Goal: Information Seeking & Learning: Learn about a topic

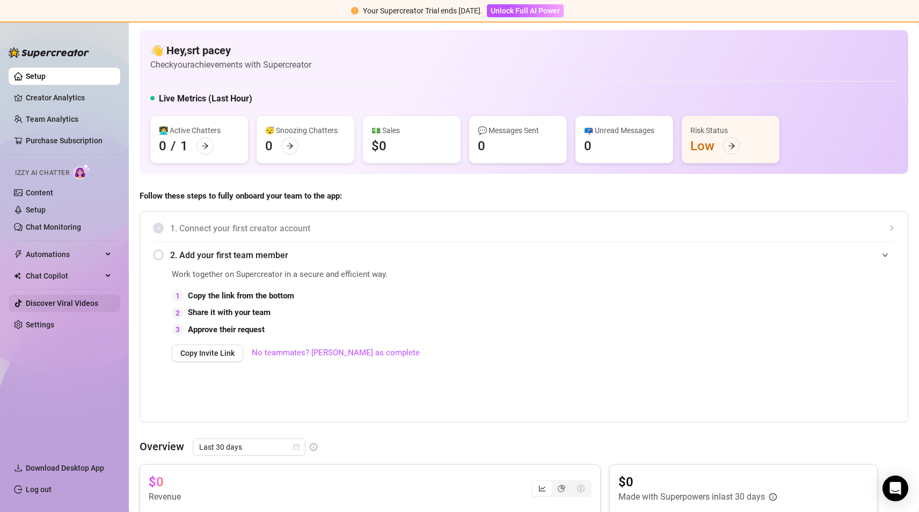
click at [69, 299] on link "Discover Viral Videos" at bounding box center [62, 303] width 72 height 9
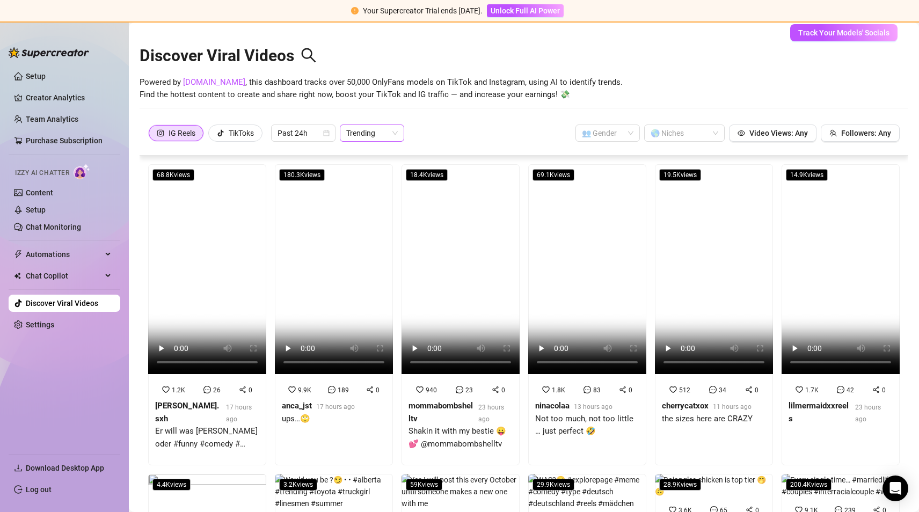
click at [370, 131] on span "Trending" at bounding box center [372, 133] width 52 height 16
click at [507, 116] on div "Discover Viral Videos Powered by [DOMAIN_NAME] , this dashboard tracks over 50,…" at bounding box center [524, 75] width 768 height 91
click at [313, 131] on span "Past 24h" at bounding box center [303, 133] width 52 height 16
click at [315, 135] on span "Past 24h" at bounding box center [303, 133] width 52 height 16
click at [657, 136] on div at bounding box center [678, 133] width 65 height 15
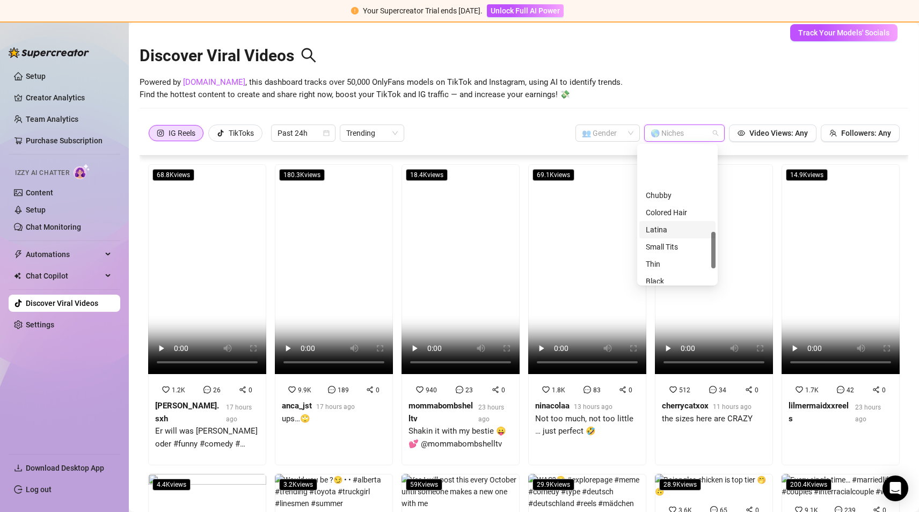
scroll to position [322, 0]
click at [677, 226] on div "Black" at bounding box center [677, 228] width 63 height 12
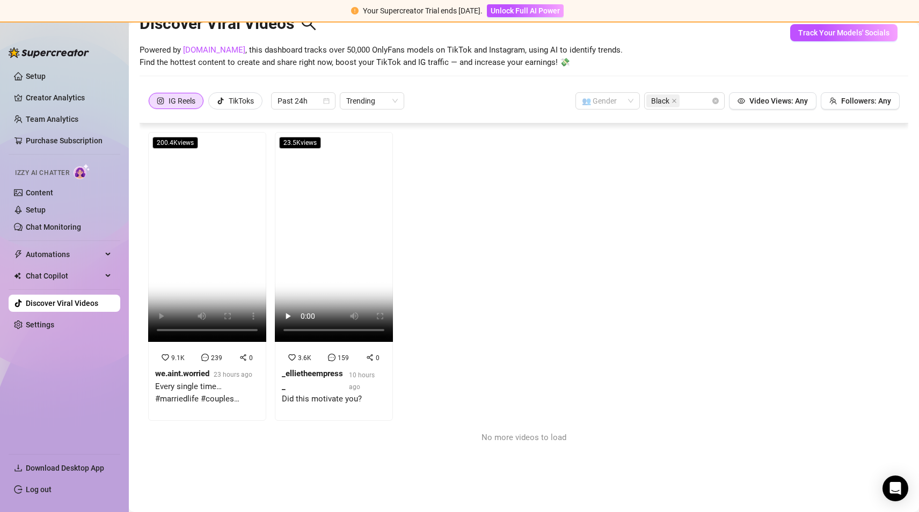
scroll to position [0, 0]
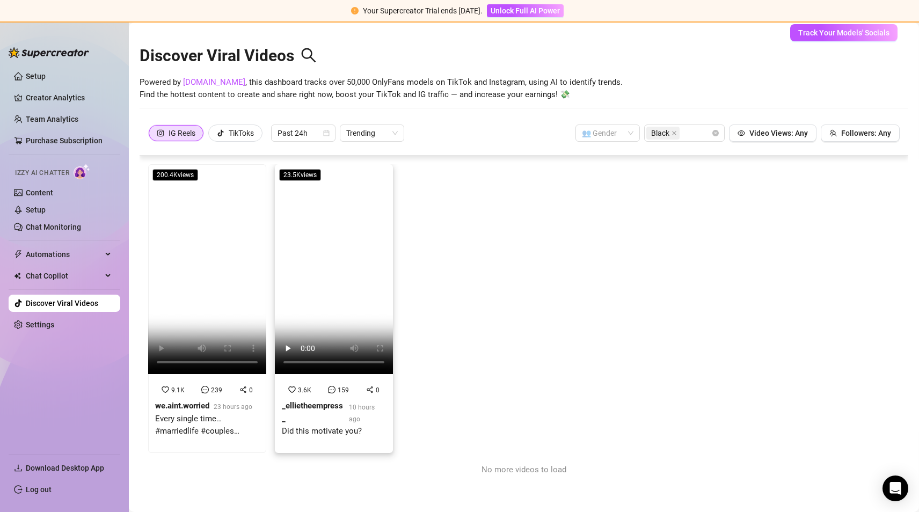
click at [334, 255] on video at bounding box center [334, 269] width 118 height 210
click at [228, 137] on div "TikToks" at bounding box center [235, 133] width 37 height 16
click at [211, 136] on input "TikToks" at bounding box center [211, 136] width 0 height 0
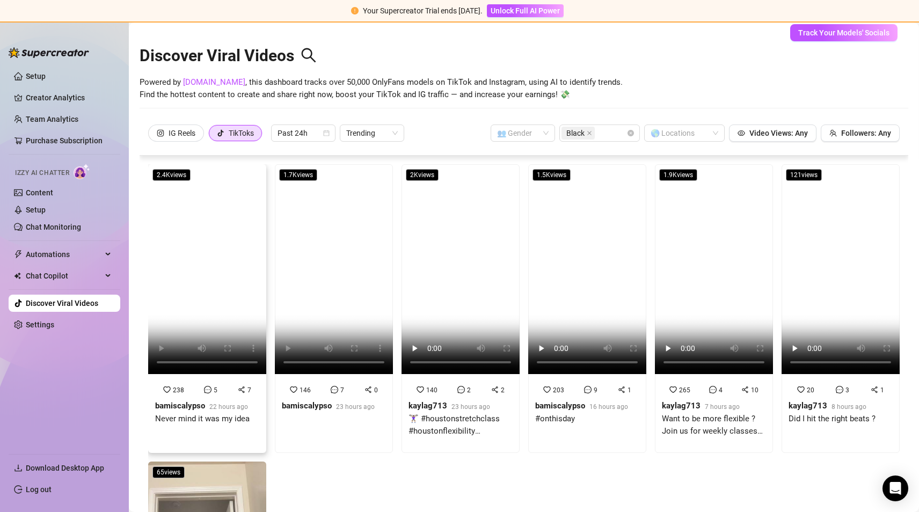
click at [219, 315] on video at bounding box center [207, 269] width 118 height 210
click at [764, 133] on span "Video Views: Any" at bounding box center [778, 133] width 58 height 9
click at [596, 134] on div "Black" at bounding box center [593, 133] width 65 height 15
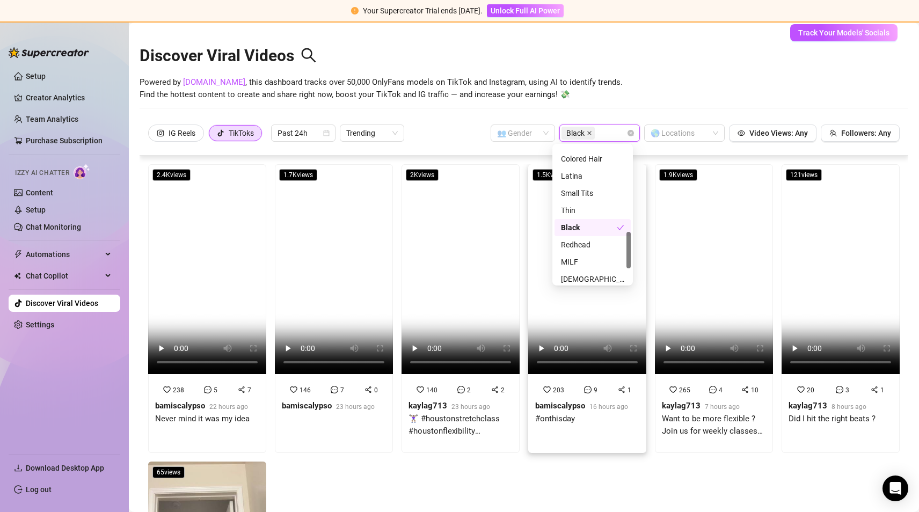
click at [587, 134] on icon "close" at bounding box center [589, 132] width 5 height 5
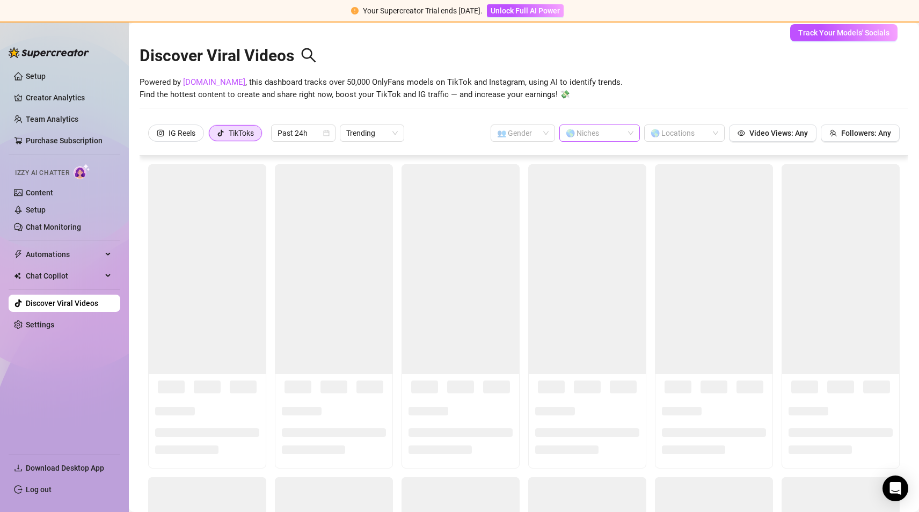
click at [465, 127] on div "IG Reels TikToks Past 24h Trending 👥 Gender 🌎 Niches 🌎 Locations Video Views: A…" at bounding box center [523, 133] width 751 height 17
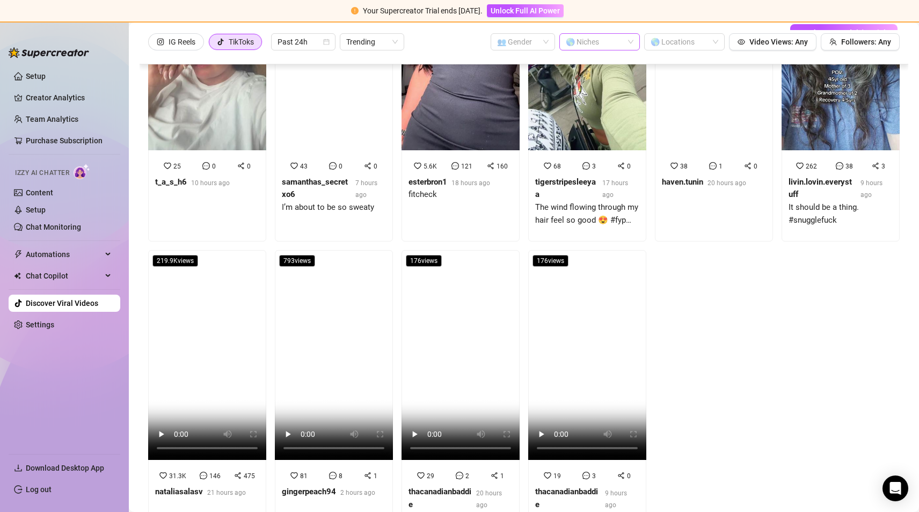
scroll to position [4654, 0]
